Goal: Transaction & Acquisition: Book appointment/travel/reservation

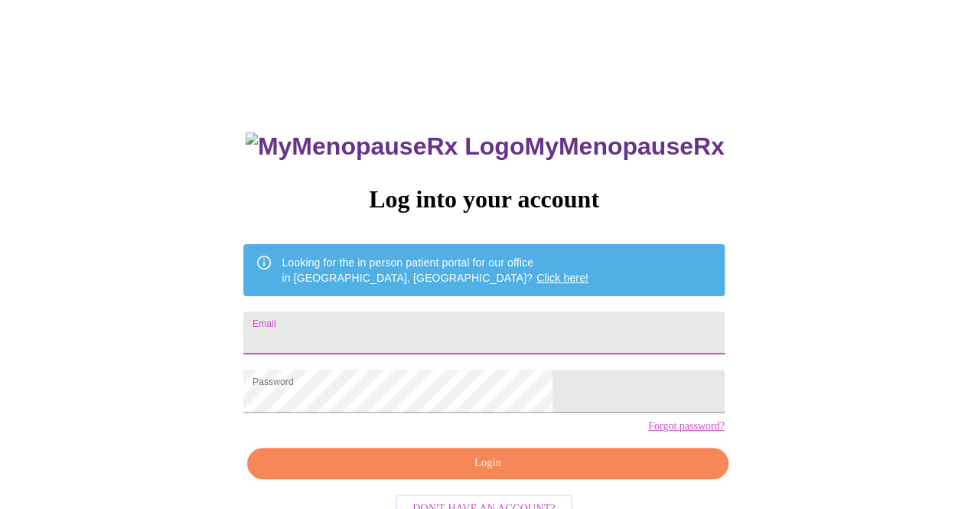
click at [581, 336] on input "Email" at bounding box center [483, 332] width 480 height 43
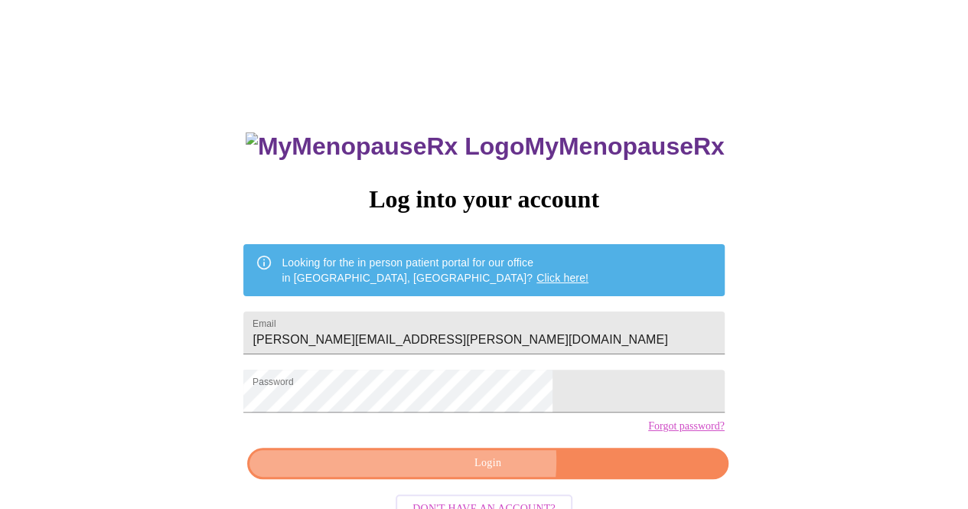
click at [465, 473] on span "Login" at bounding box center [487, 463] width 445 height 19
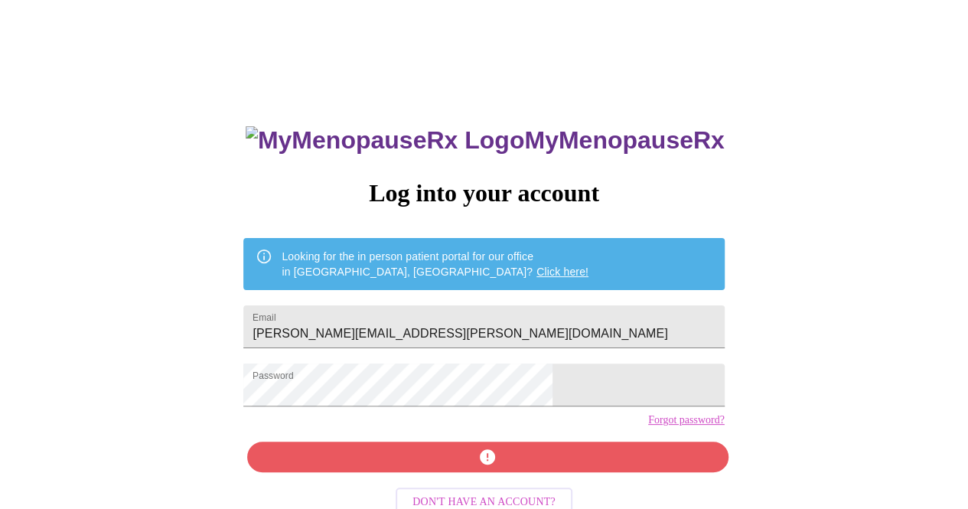
scroll to position [47, 0]
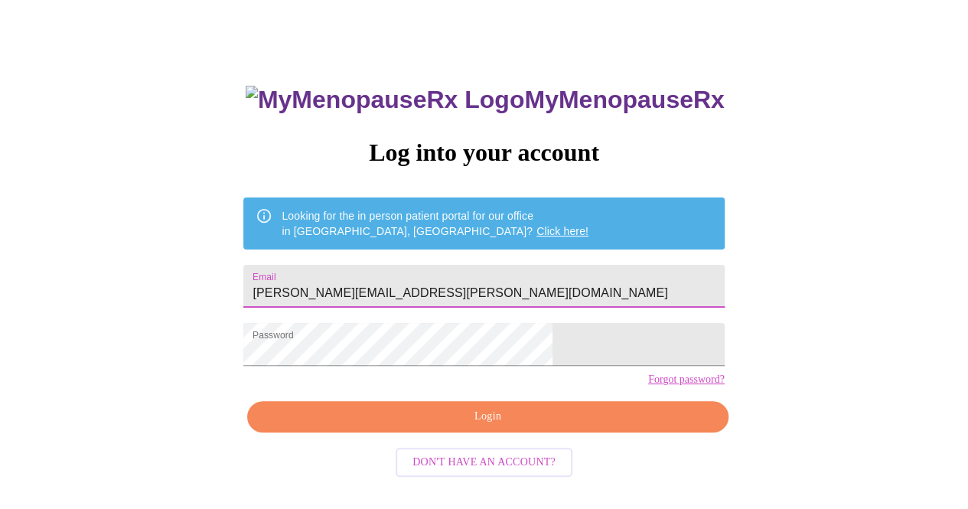
click at [535, 284] on input "[PERSON_NAME][EMAIL_ADDRESS][PERSON_NAME][DOMAIN_NAME]" at bounding box center [483, 286] width 480 height 43
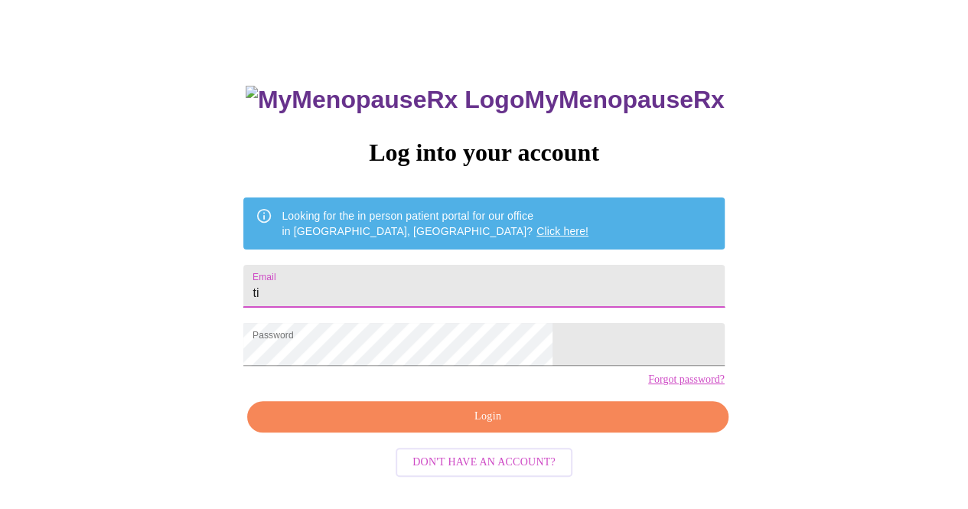
type input "t"
type input "[EMAIL_ADDRESS][DOMAIN_NAME]"
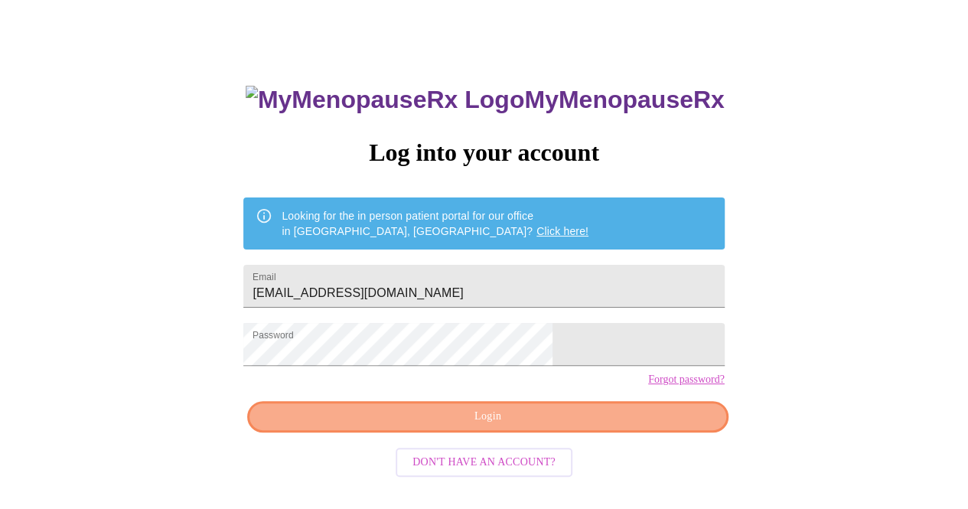
click at [621, 426] on span "Login" at bounding box center [487, 416] width 445 height 19
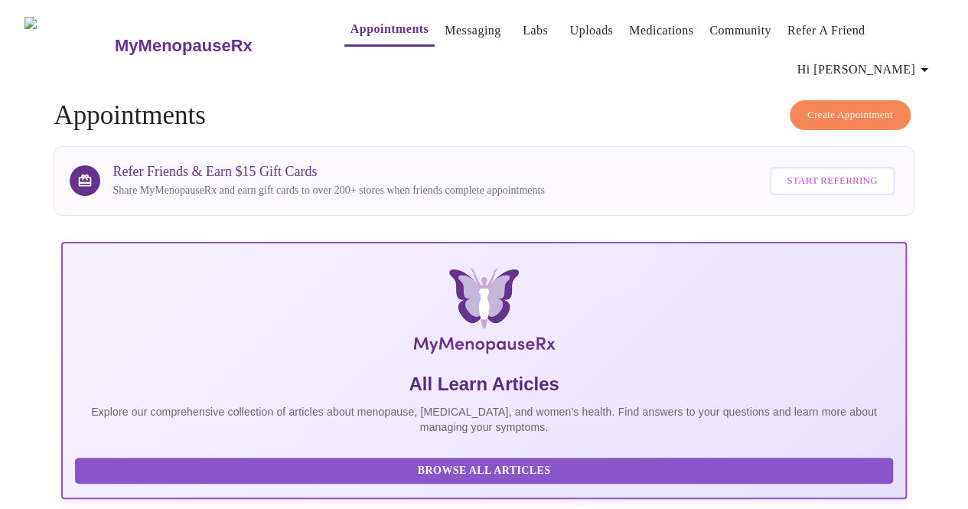
click at [850, 106] on span "Create Appointment" at bounding box center [850, 115] width 86 height 18
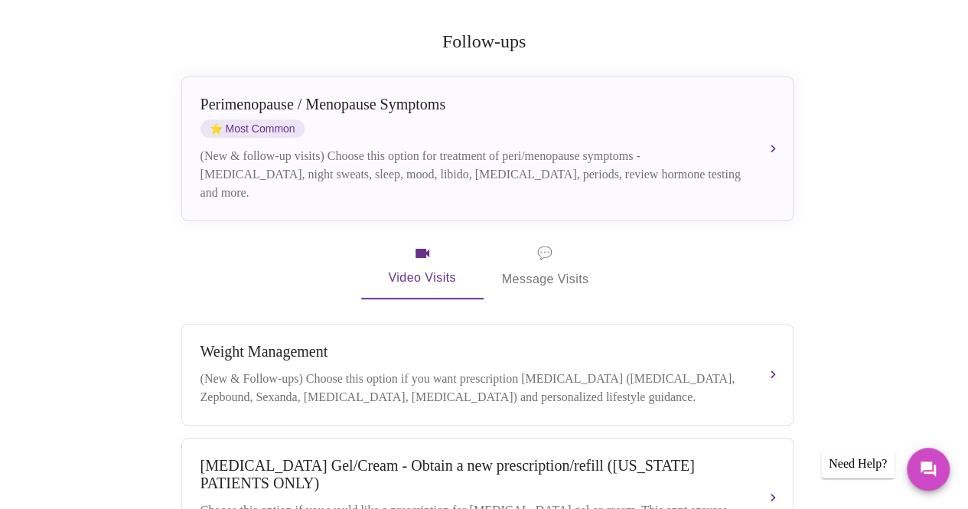
scroll to position [306, 0]
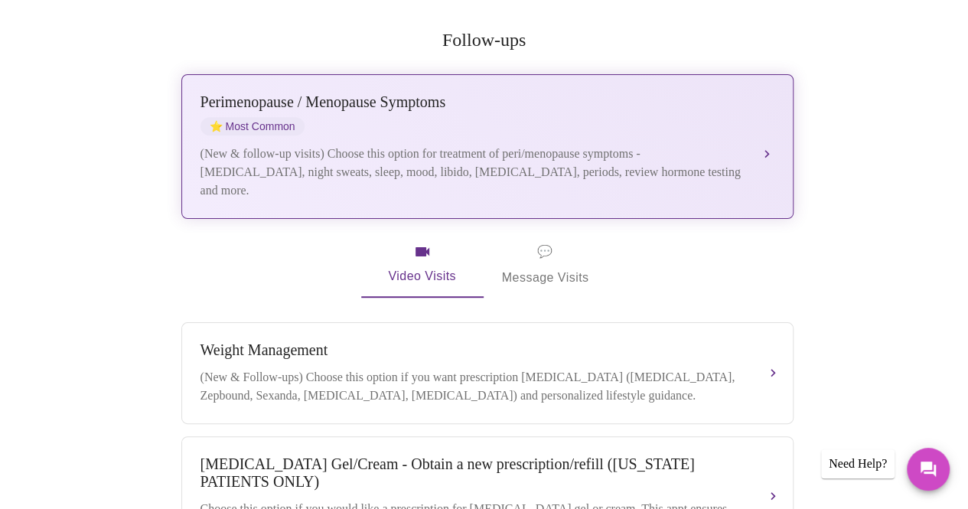
click at [773, 99] on button "[MEDICAL_DATA] / Menopause Symptoms ⭐ Most Common (New & follow-up visits) Choo…" at bounding box center [487, 146] width 612 height 145
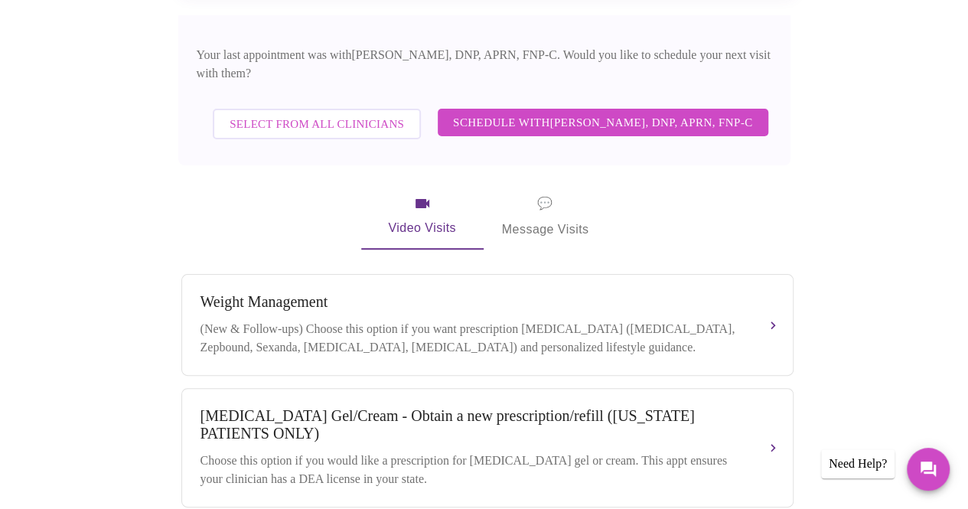
scroll to position [535, 0]
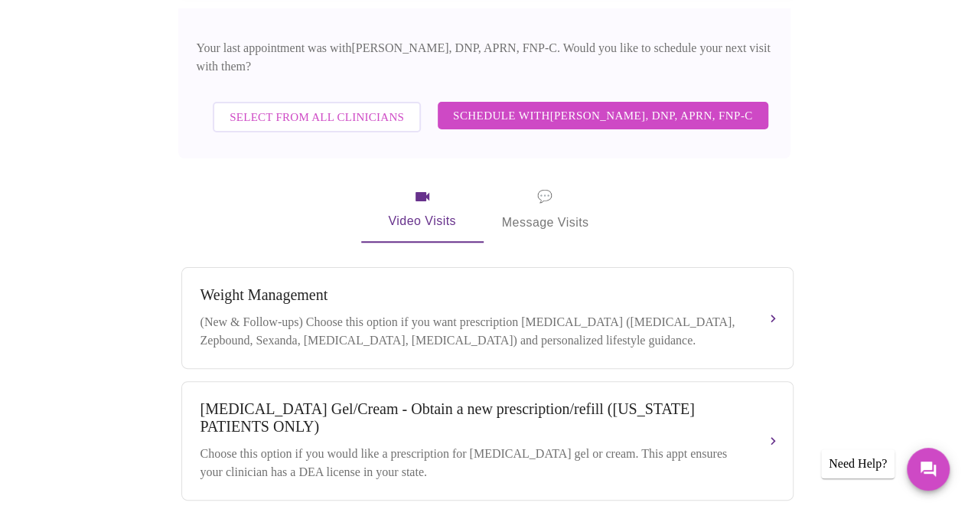
click at [581, 106] on span "Schedule with [PERSON_NAME], DNP, APRN, FNP-C" at bounding box center [603, 116] width 300 height 20
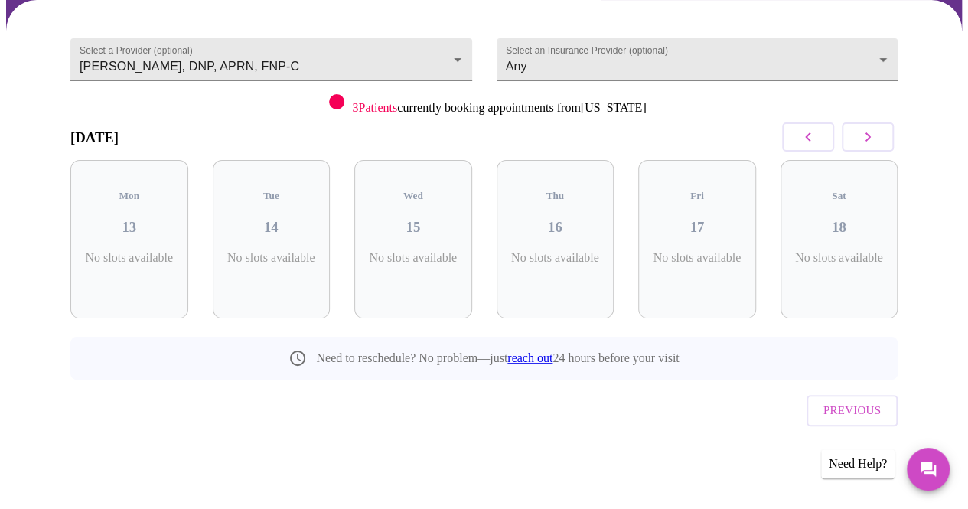
scroll to position [92, 0]
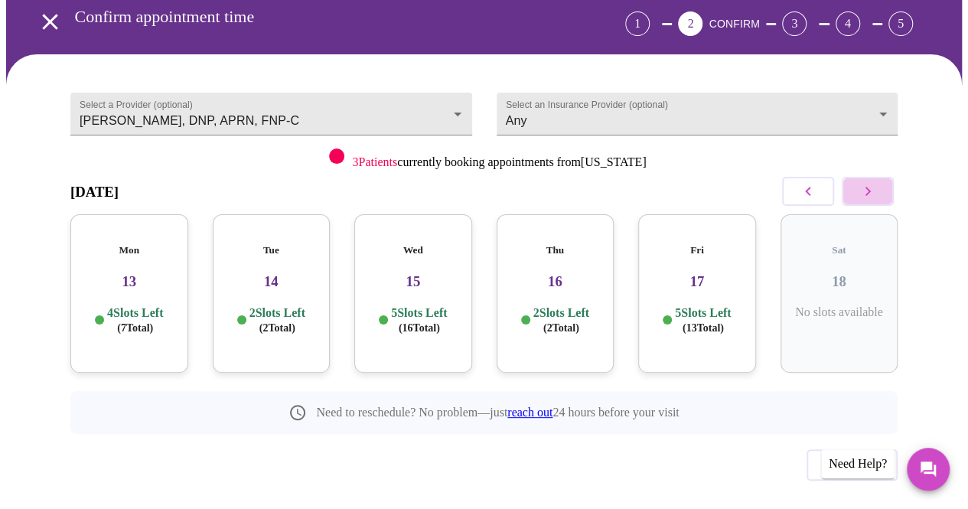
click at [870, 182] on icon "button" at bounding box center [867, 191] width 18 height 18
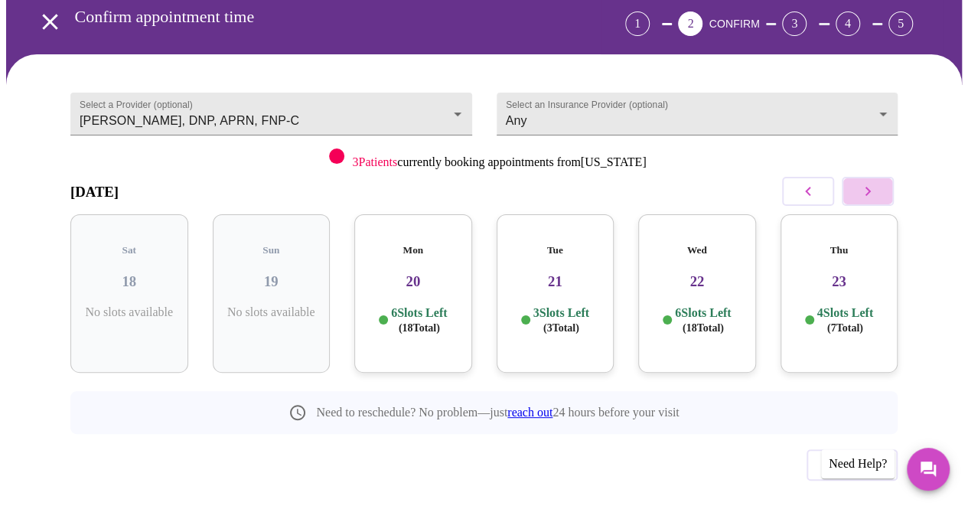
click at [870, 182] on icon "button" at bounding box center [867, 191] width 18 height 18
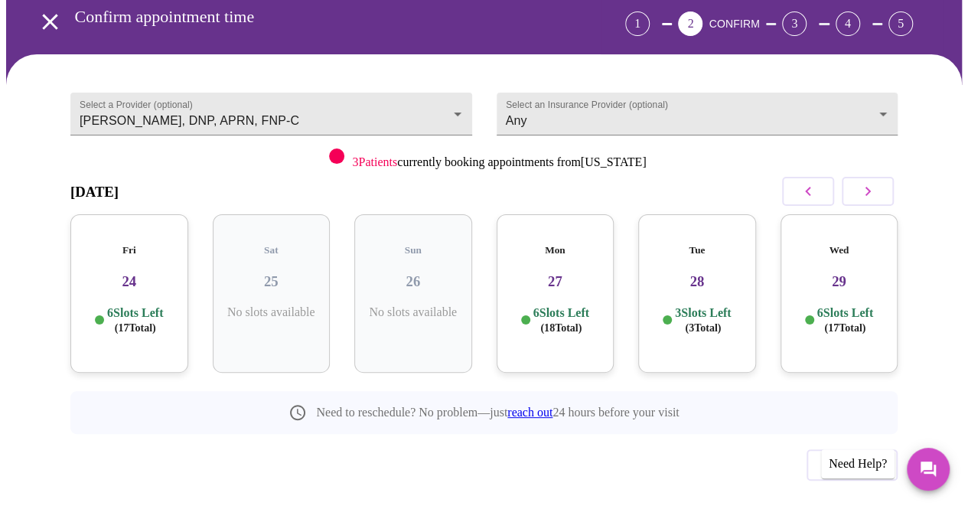
click at [870, 182] on icon "button" at bounding box center [867, 191] width 18 height 18
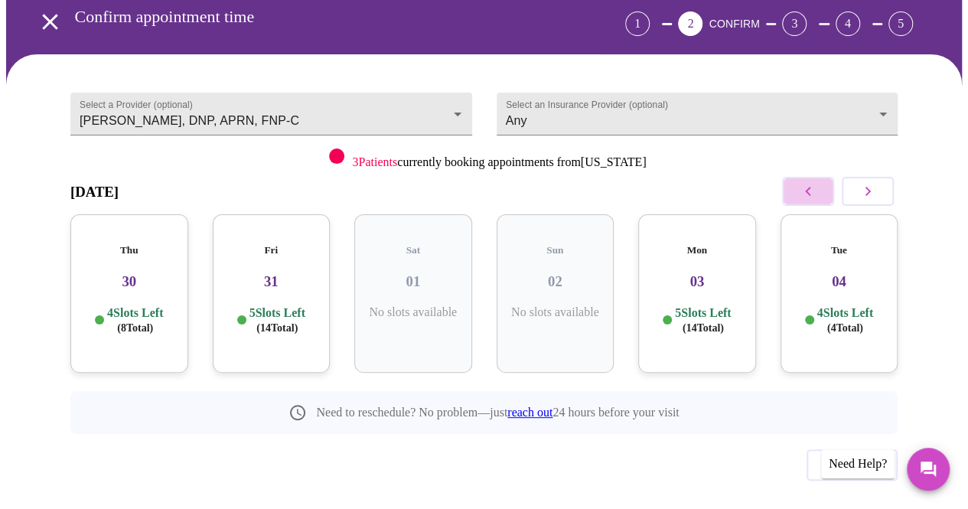
click at [826, 177] on button "button" at bounding box center [808, 191] width 52 height 29
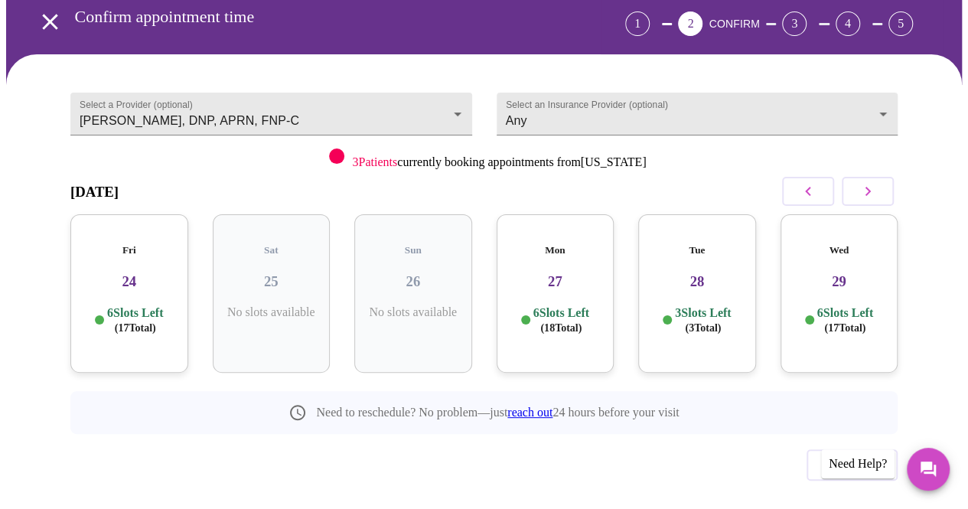
click at [578, 258] on div "Mon 27 6 Slots Left ( 18 Total)" at bounding box center [555, 293] width 118 height 158
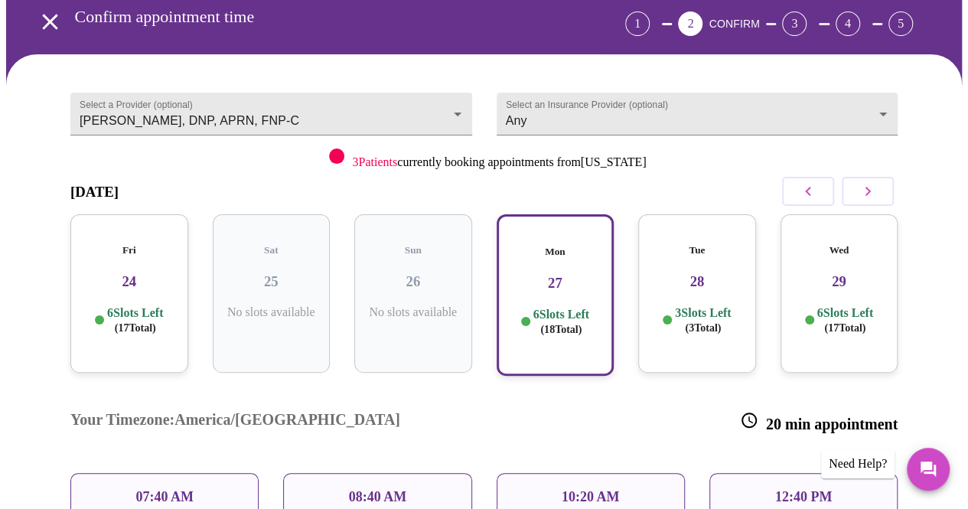
scroll to position [168, 0]
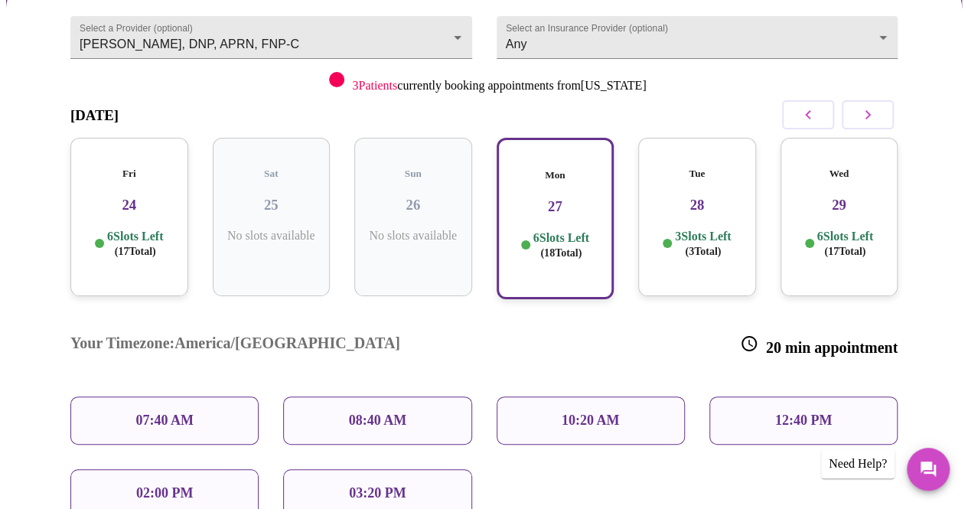
click at [790, 412] on p "12:40 PM" at bounding box center [803, 420] width 57 height 16
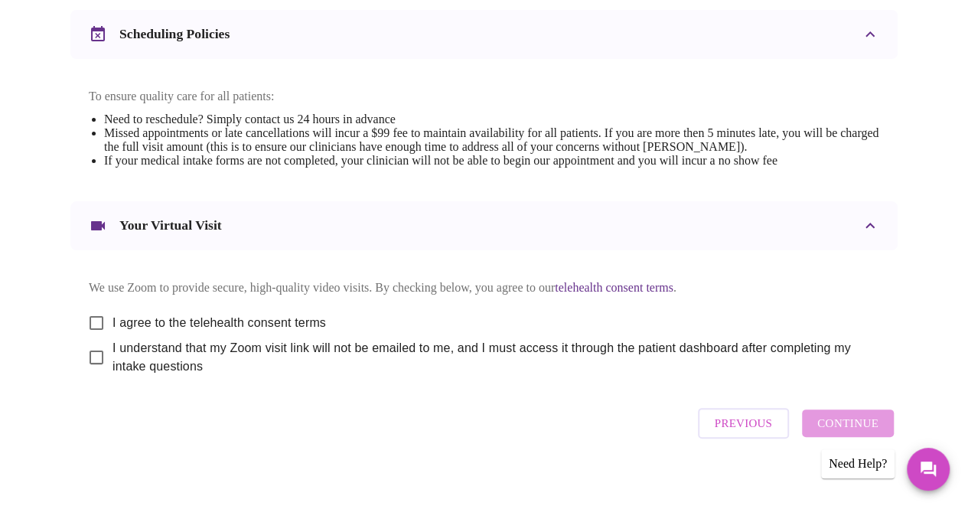
scroll to position [604, 0]
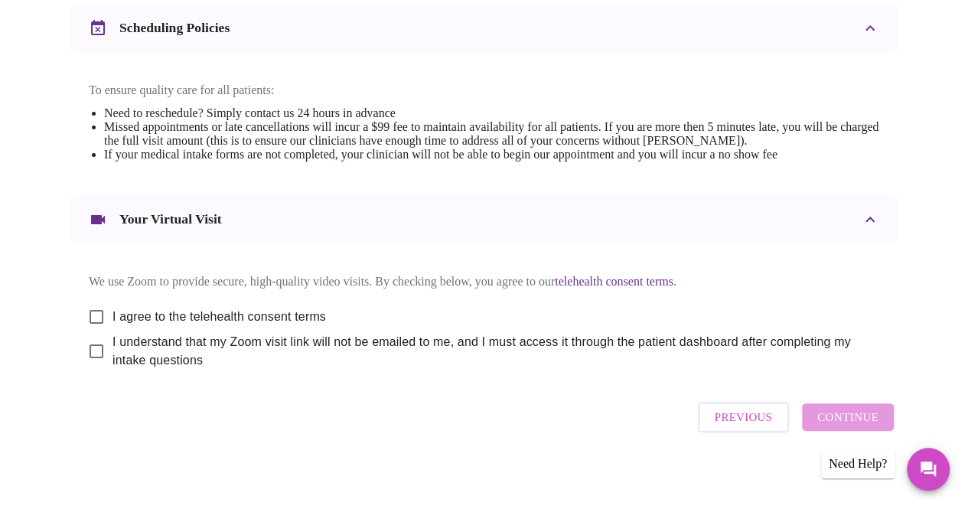
click at [87, 301] on input "I agree to the telehealth consent terms" at bounding box center [96, 317] width 32 height 32
checkbox input "true"
click at [93, 343] on input "I understand that my Zoom visit link will not be emailed to me, and I must acce…" at bounding box center [96, 351] width 32 height 32
checkbox input "true"
click at [874, 413] on span "Continue" at bounding box center [847, 417] width 61 height 20
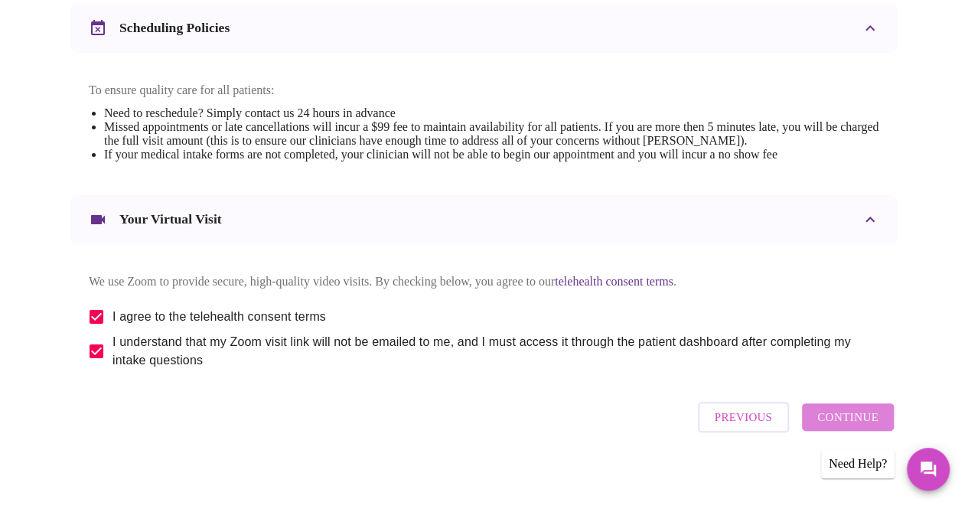
scroll to position [142, 0]
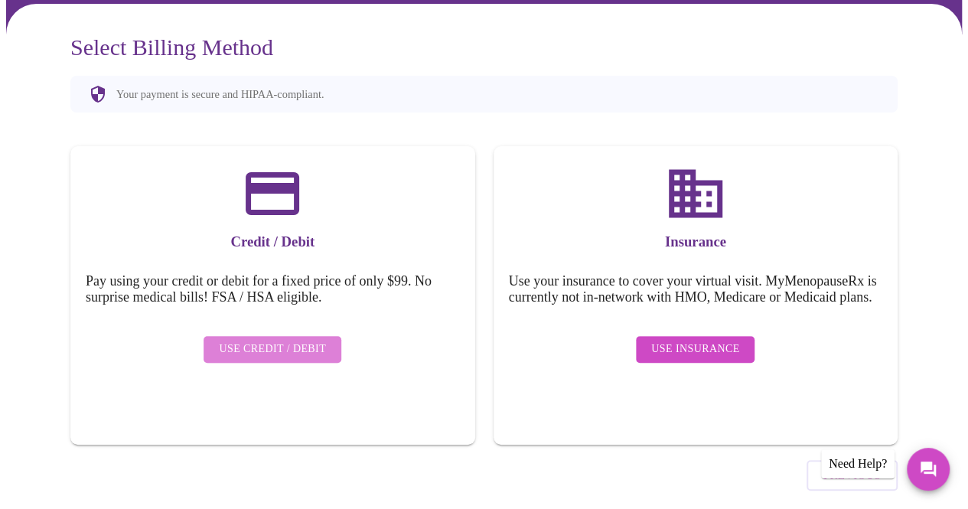
click at [288, 340] on span "Use Credit / Debit" at bounding box center [272, 349] width 107 height 19
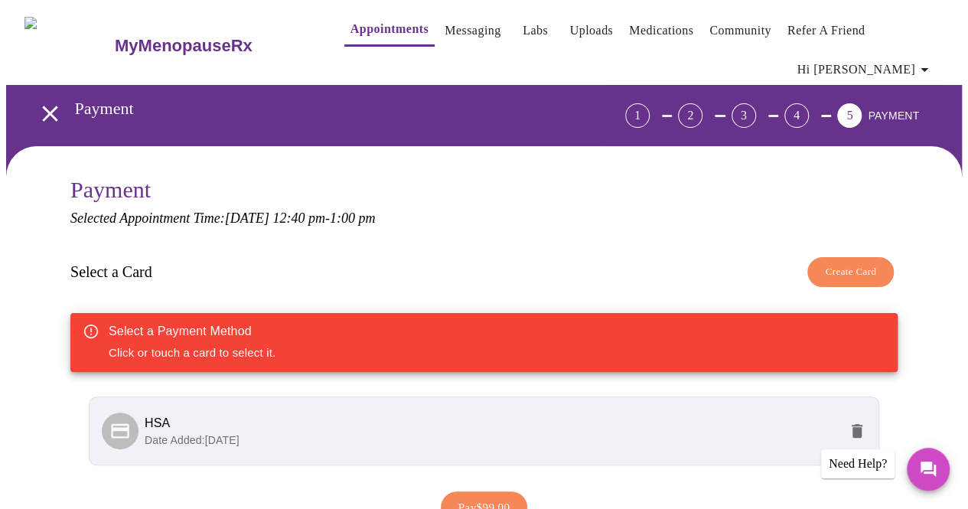
scroll to position [118, 0]
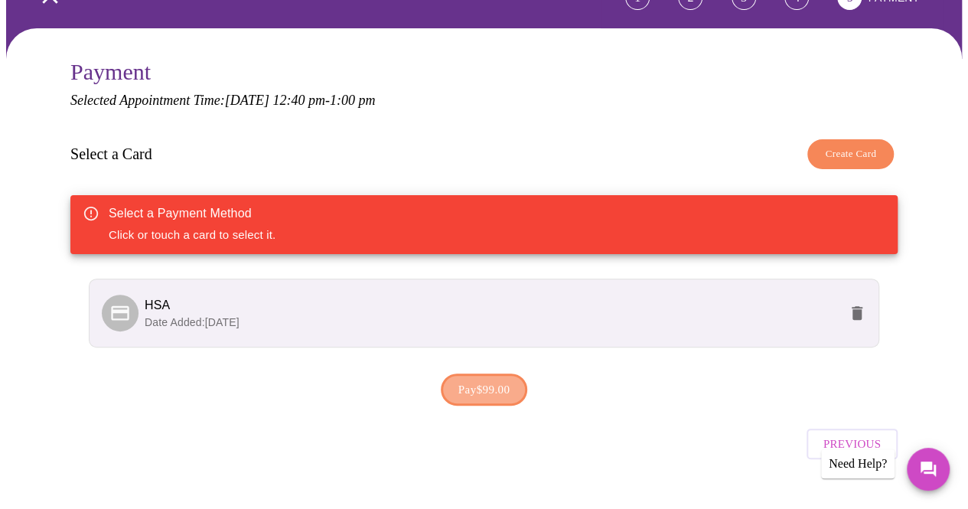
click at [510, 379] on span "Pay $99.00" at bounding box center [484, 389] width 52 height 20
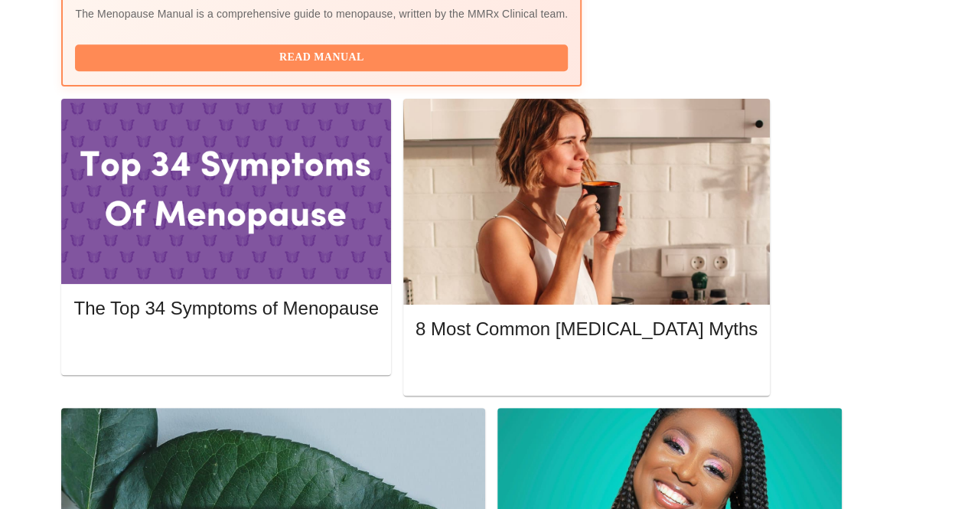
scroll to position [522, 0]
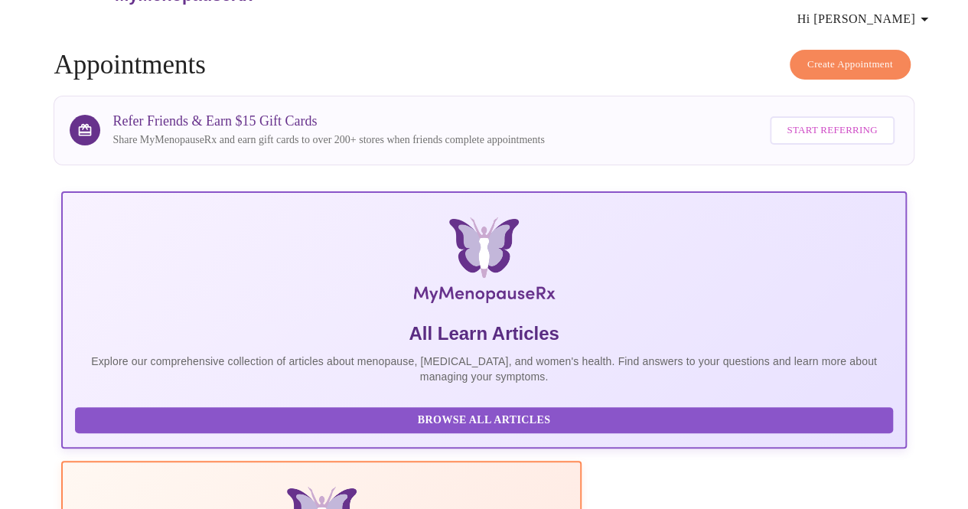
scroll to position [0, 0]
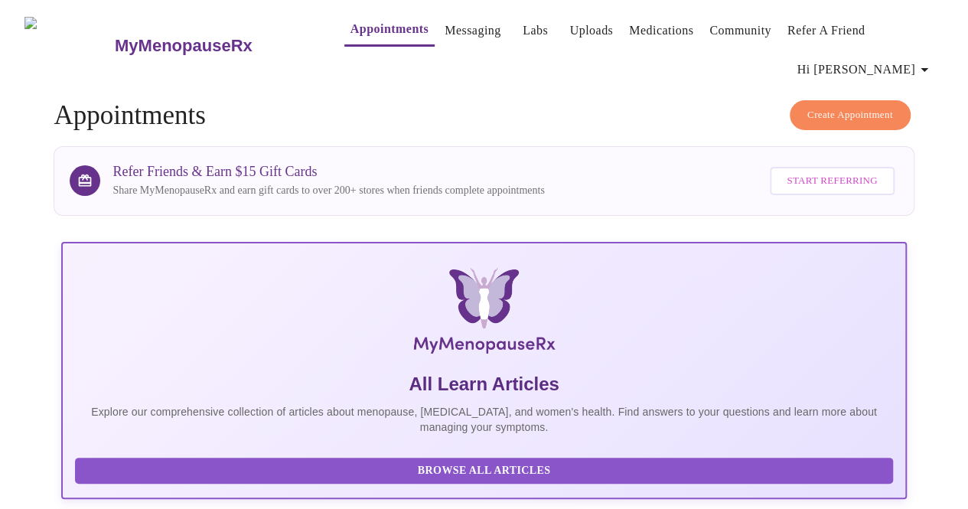
click at [906, 59] on span "Hi [PERSON_NAME]" at bounding box center [865, 69] width 136 height 21
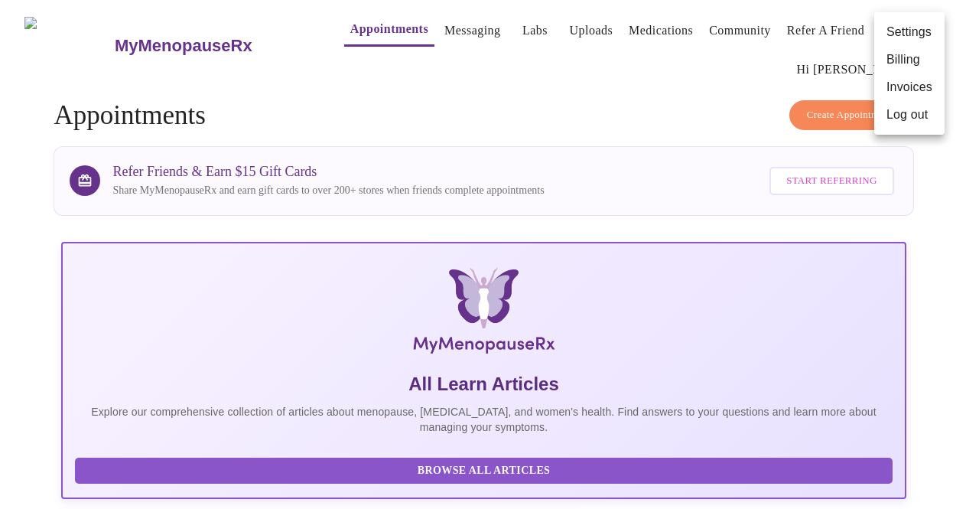
click at [906, 108] on li "Log out" at bounding box center [909, 115] width 70 height 28
